Goal: Obtain resource: Download file/media

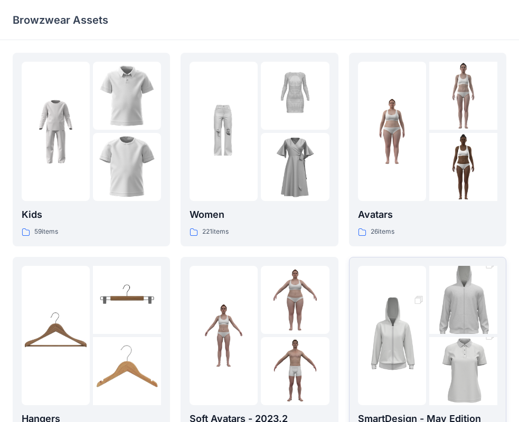
click at [477, 358] on img at bounding box center [463, 371] width 68 height 102
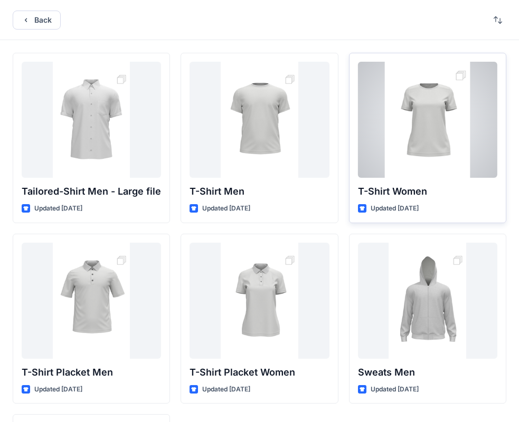
click at [444, 166] on div at bounding box center [427, 120] width 139 height 116
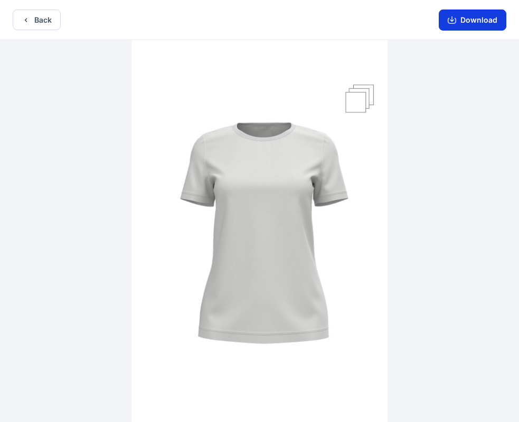
click at [477, 23] on button "Download" at bounding box center [473, 19] width 68 height 21
